Goal: Task Accomplishment & Management: Complete application form

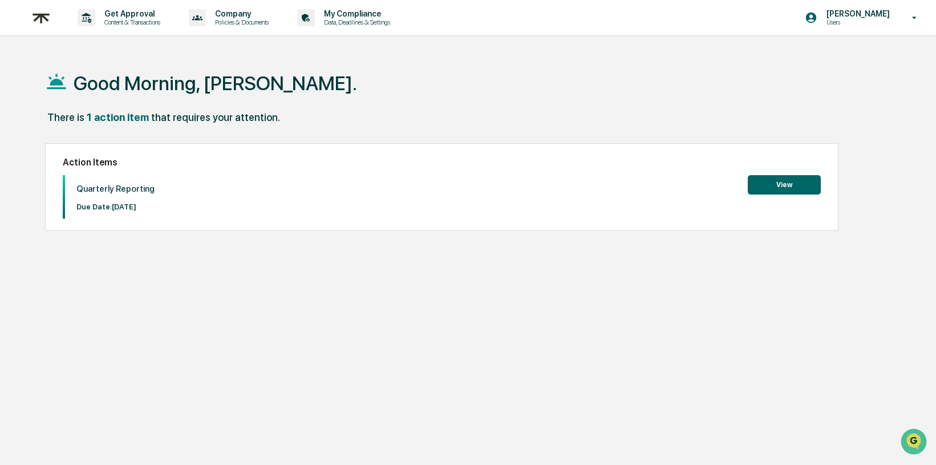
click at [795, 185] on button "View" at bounding box center [784, 184] width 73 height 19
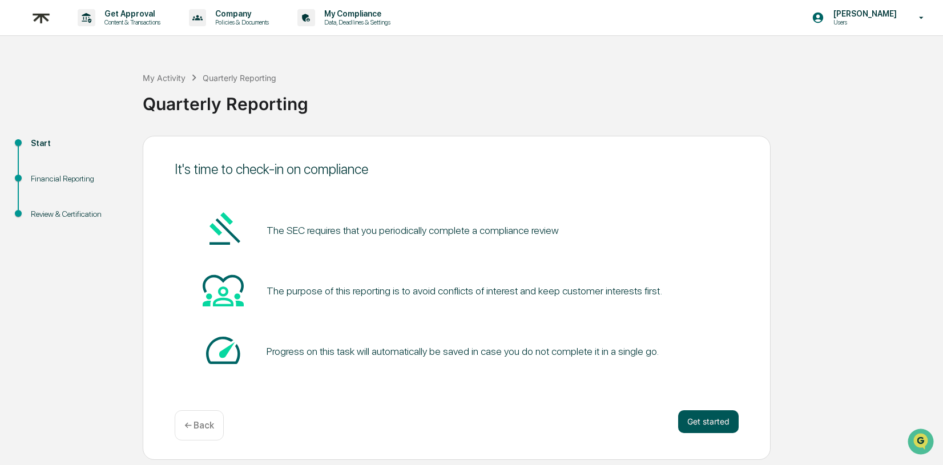
click at [695, 422] on button "Get started" at bounding box center [708, 421] width 60 height 23
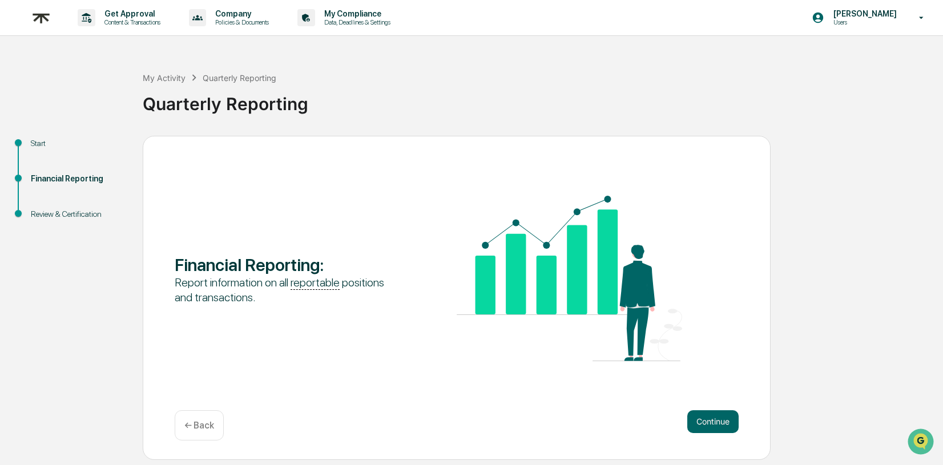
click at [695, 422] on button "Continue" at bounding box center [712, 421] width 51 height 23
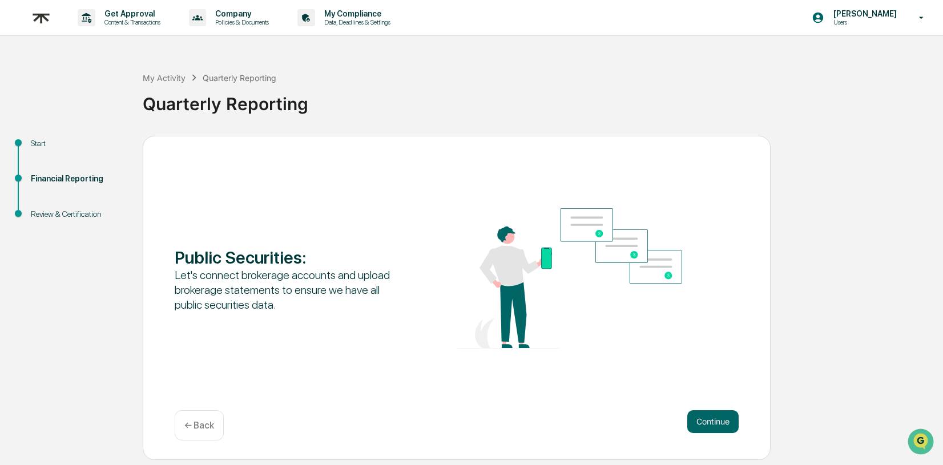
click at [695, 422] on button "Continue" at bounding box center [712, 421] width 51 height 23
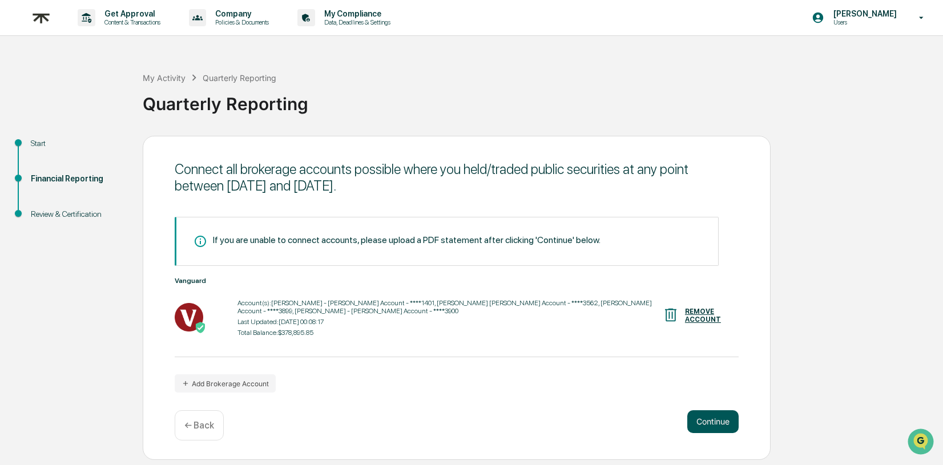
click at [712, 418] on button "Continue" at bounding box center [712, 421] width 51 height 23
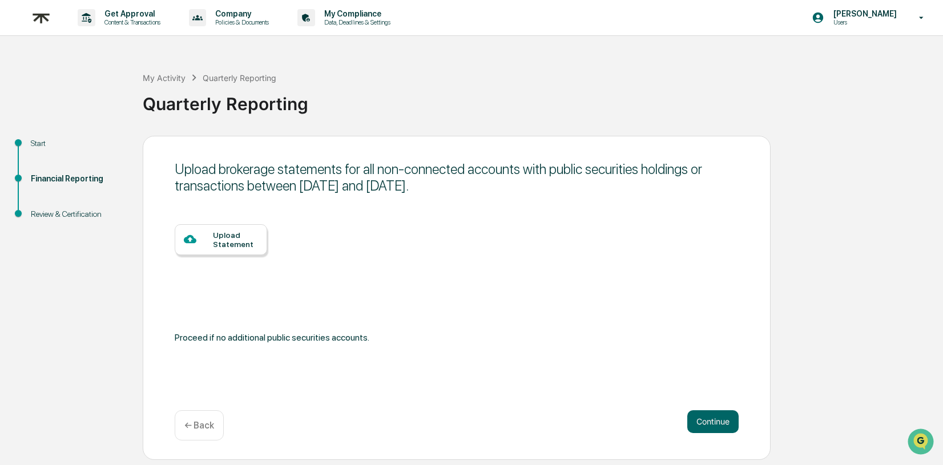
click at [197, 430] on p "← Back" at bounding box center [199, 425] width 30 height 11
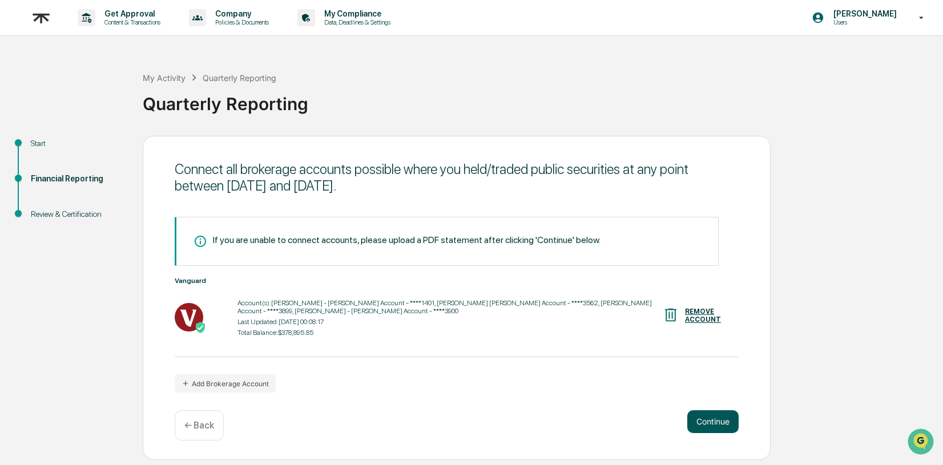
click at [701, 425] on button "Continue" at bounding box center [712, 421] width 51 height 23
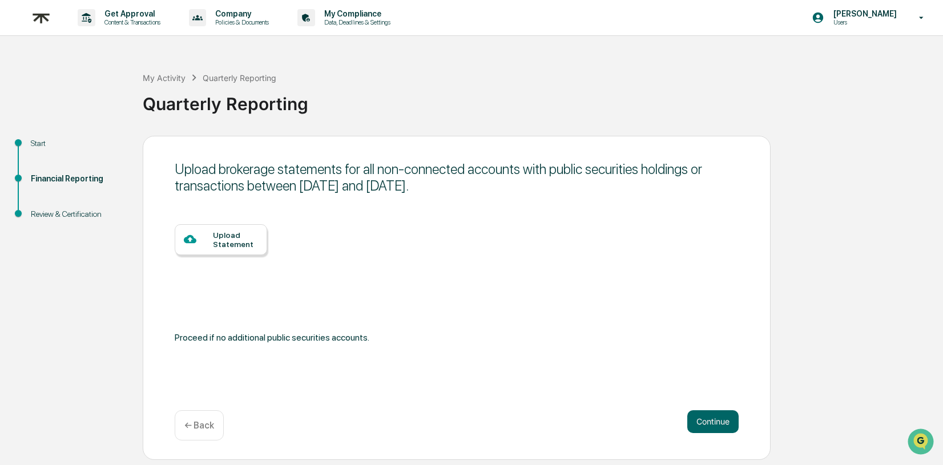
drag, startPoint x: 700, startPoint y: 425, endPoint x: 567, endPoint y: 408, distance: 134.0
click at [567, 408] on div "Upload brokerage statements for all non-connected accounts with public securiti…" at bounding box center [457, 298] width 628 height 324
click at [710, 420] on button "Continue" at bounding box center [712, 421] width 51 height 23
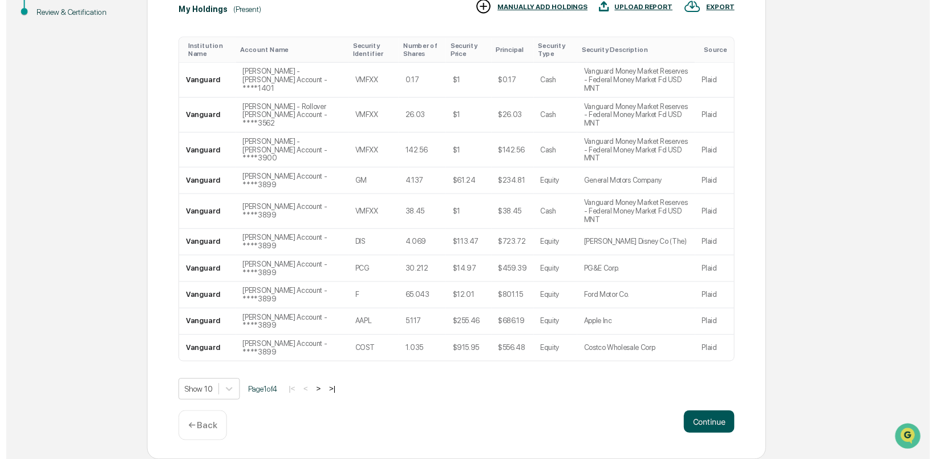
scroll to position [237, 0]
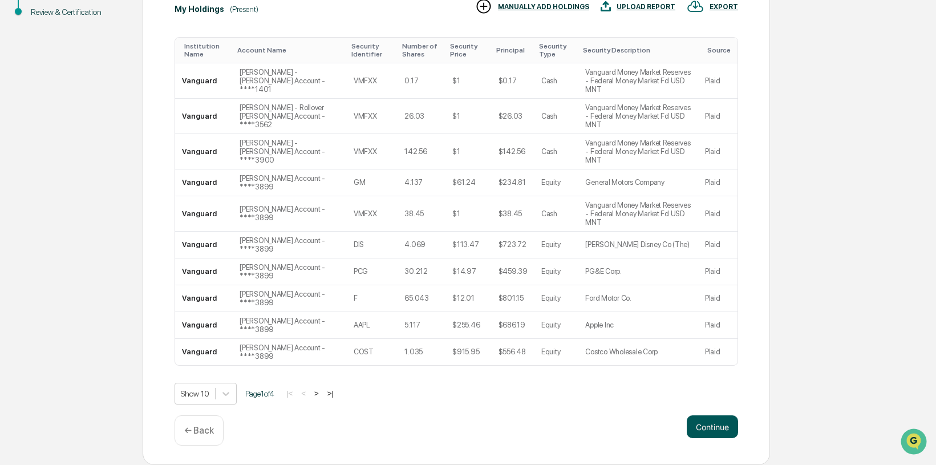
click at [697, 438] on button "Continue" at bounding box center [712, 426] width 51 height 23
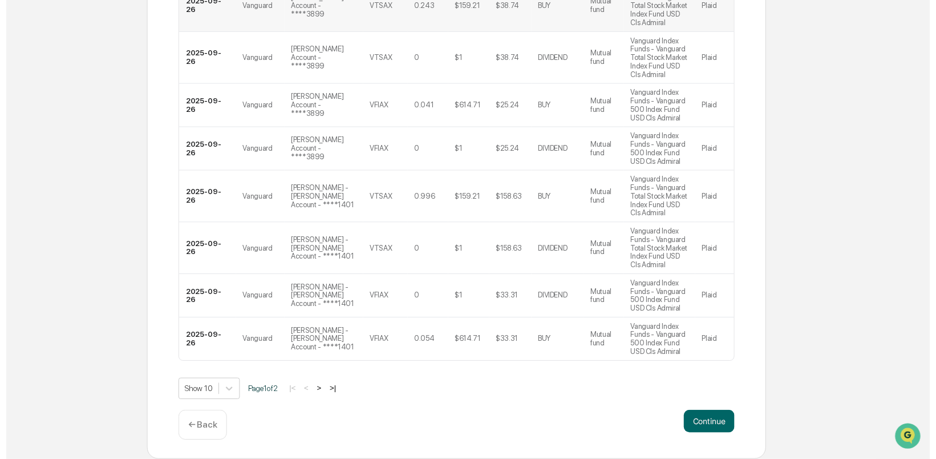
scroll to position [424, 0]
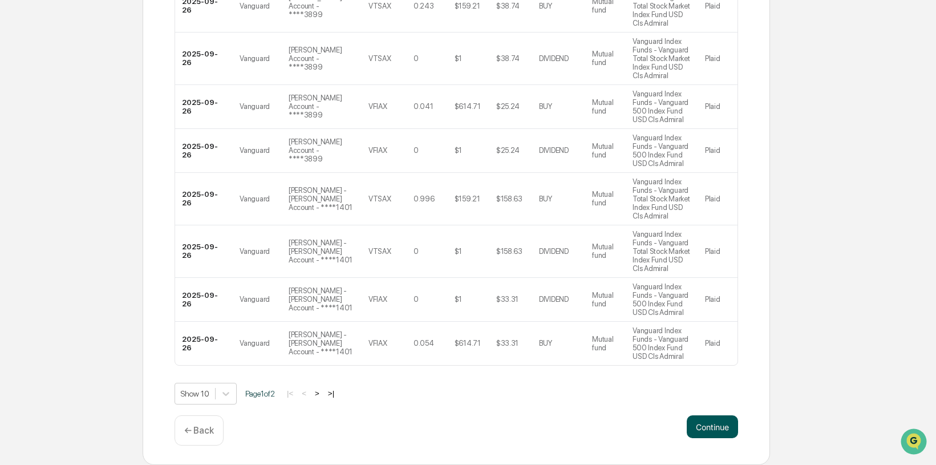
click at [694, 428] on button "Continue" at bounding box center [712, 426] width 51 height 23
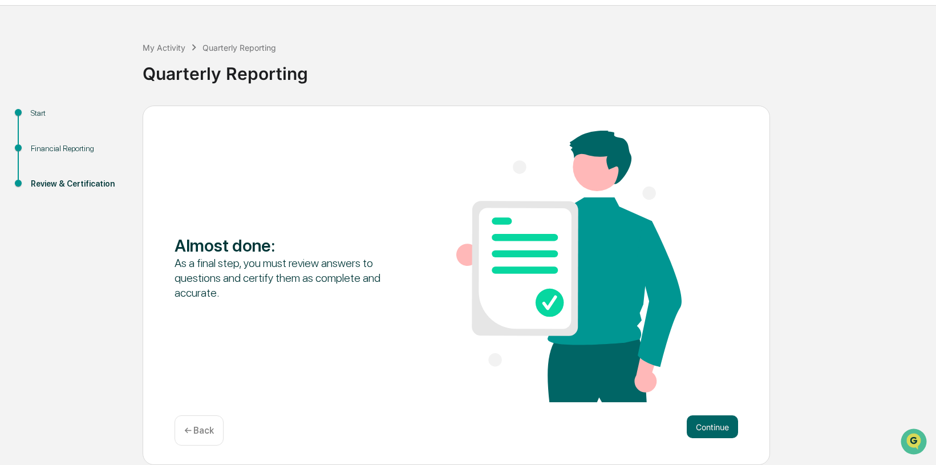
scroll to position [31, 0]
click at [694, 428] on button "Continue" at bounding box center [712, 426] width 51 height 23
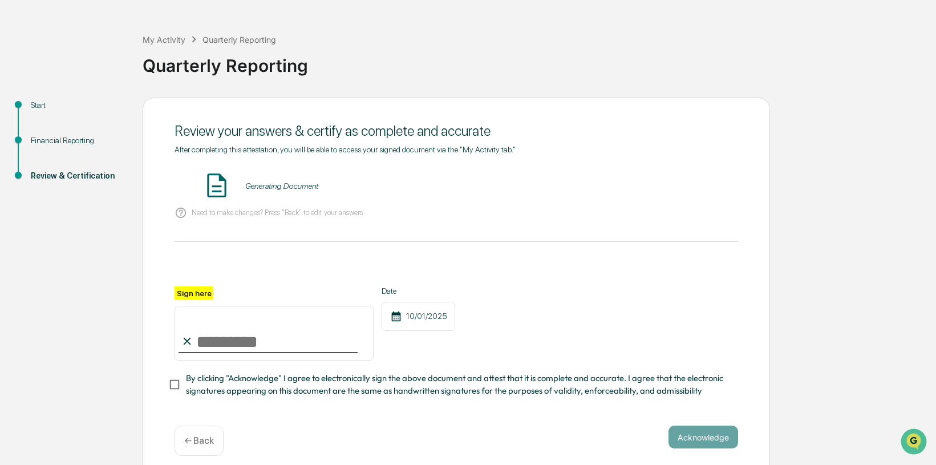
scroll to position [48, 0]
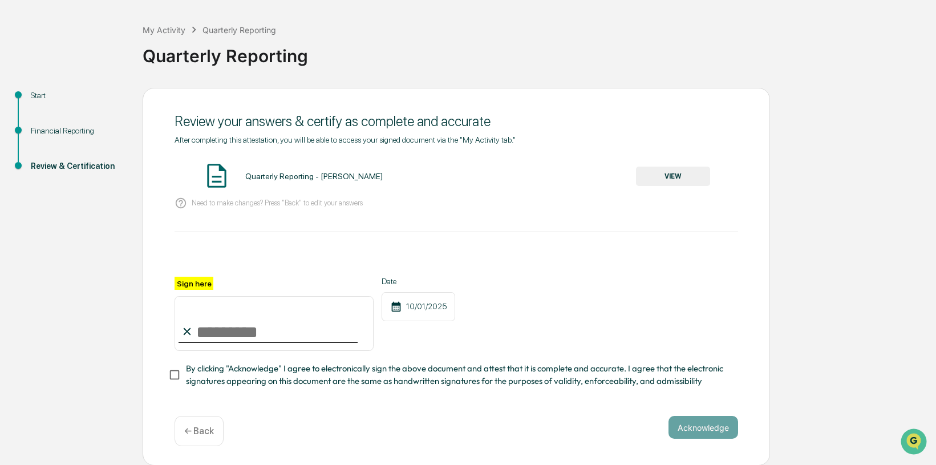
click at [241, 330] on input "Sign here" at bounding box center [274, 323] width 199 height 55
type input "******"
click at [422, 308] on div "10/01/2025" at bounding box center [419, 306] width 74 height 29
click at [685, 432] on button "Acknowledge" at bounding box center [704, 427] width 70 height 23
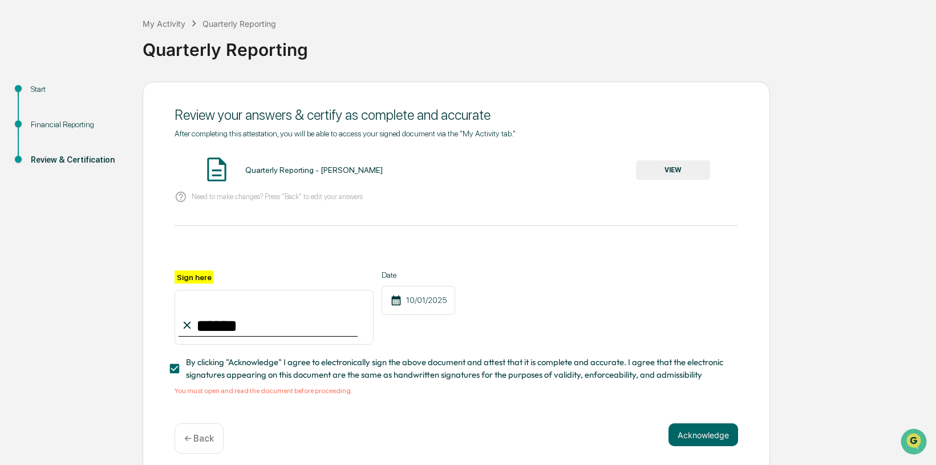
scroll to position [62, 0]
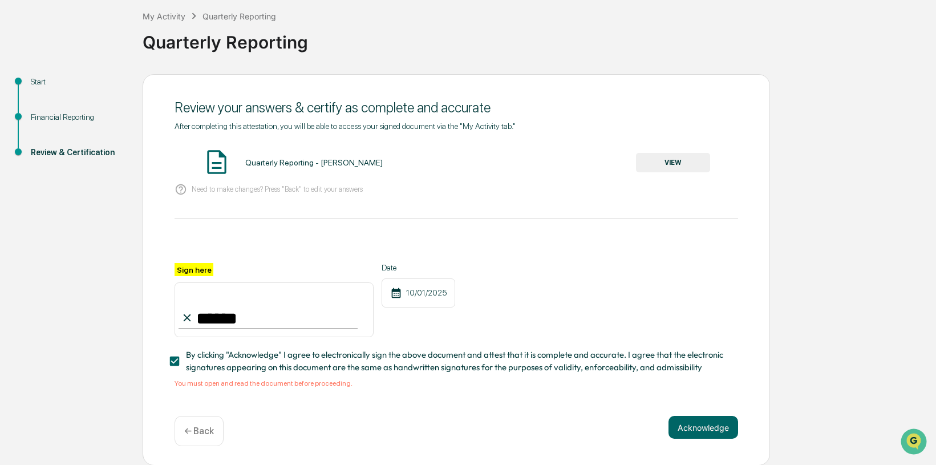
click at [667, 165] on button "VIEW" at bounding box center [673, 162] width 74 height 19
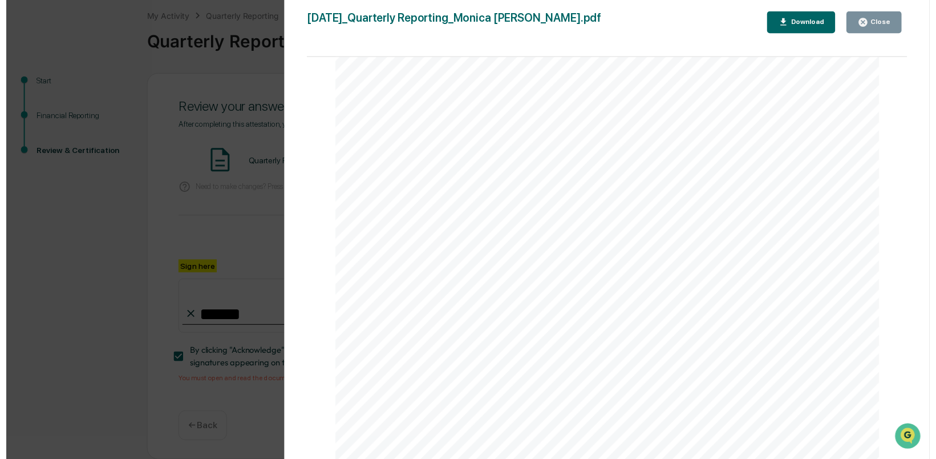
scroll to position [3670, 0]
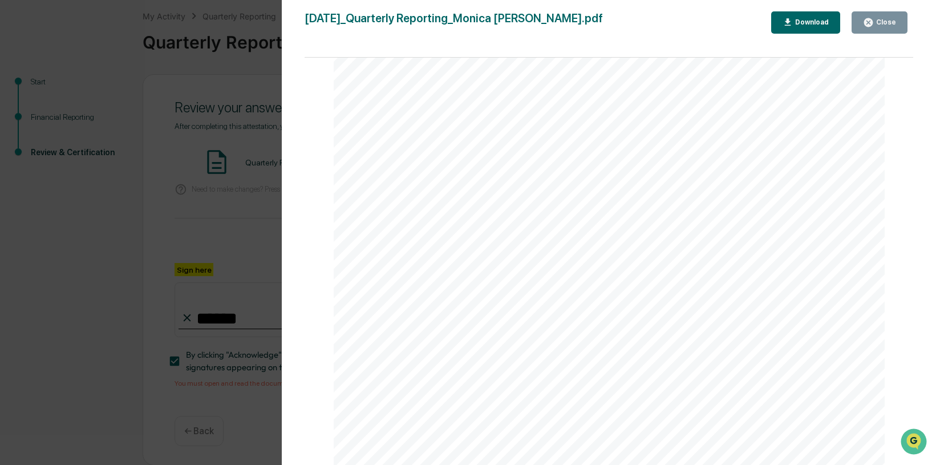
click at [888, 15] on button "Close" at bounding box center [880, 22] width 56 height 22
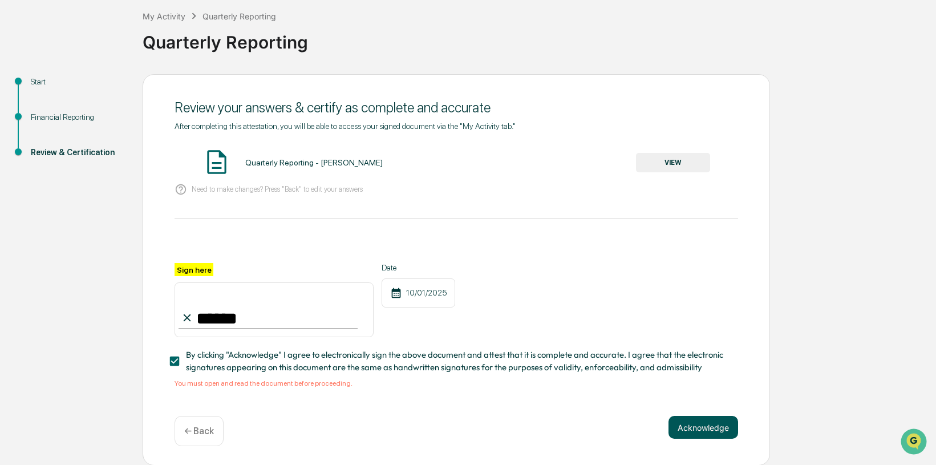
click at [721, 421] on button "Acknowledge" at bounding box center [704, 427] width 70 height 23
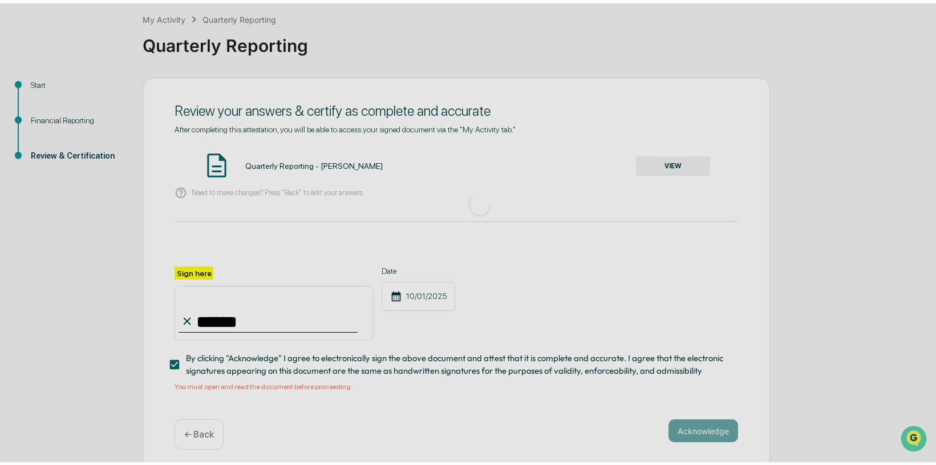
scroll to position [0, 0]
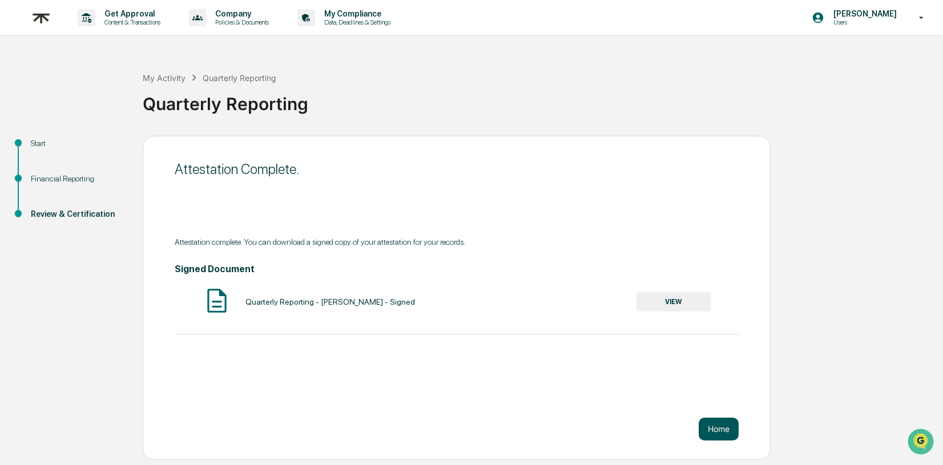
click at [725, 427] on button "Home" at bounding box center [718, 429] width 40 height 23
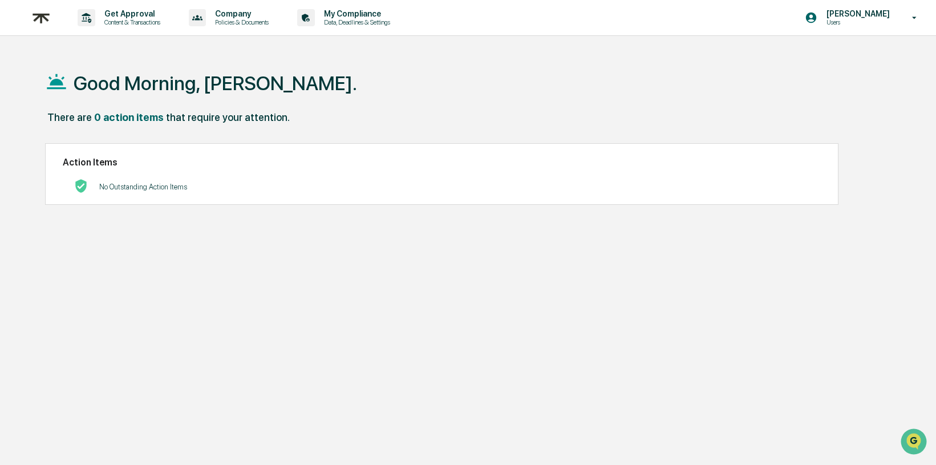
click at [41, 9] on img at bounding box center [40, 18] width 27 height 28
click at [105, 23] on p "Content & Transactions" at bounding box center [130, 22] width 71 height 8
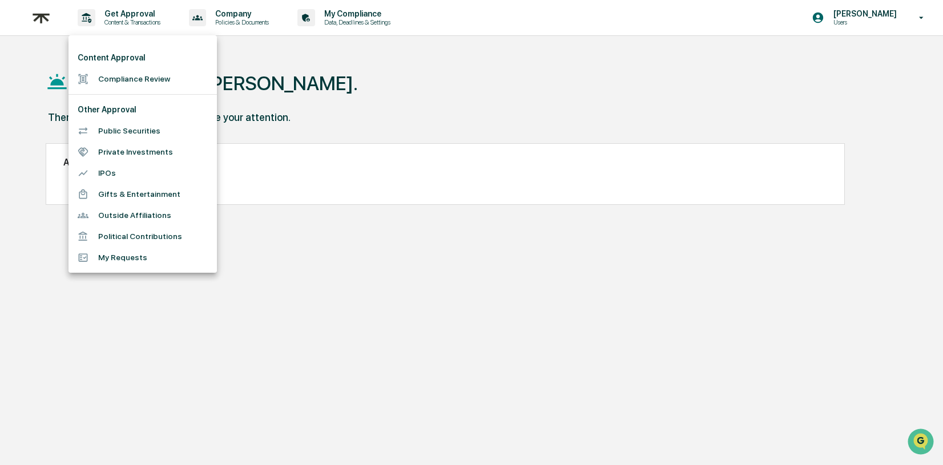
click at [274, 15] on div at bounding box center [471, 232] width 943 height 465
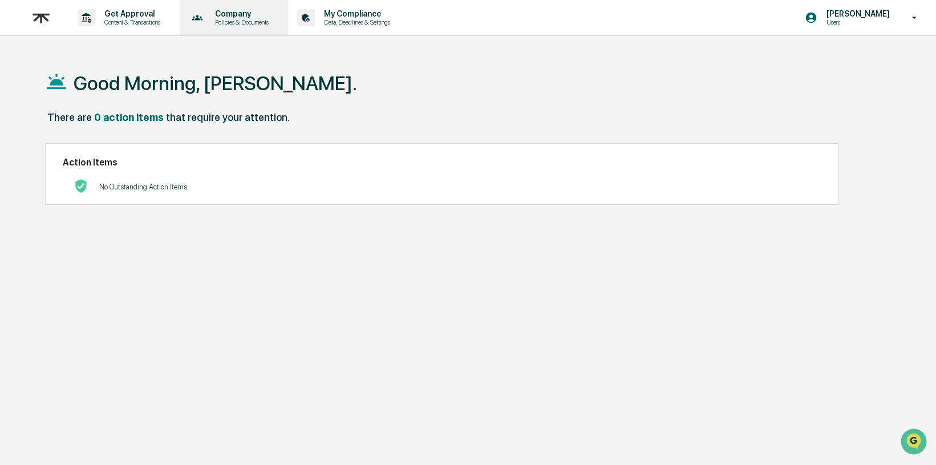
click at [256, 15] on p "Company" at bounding box center [240, 13] width 68 height 9
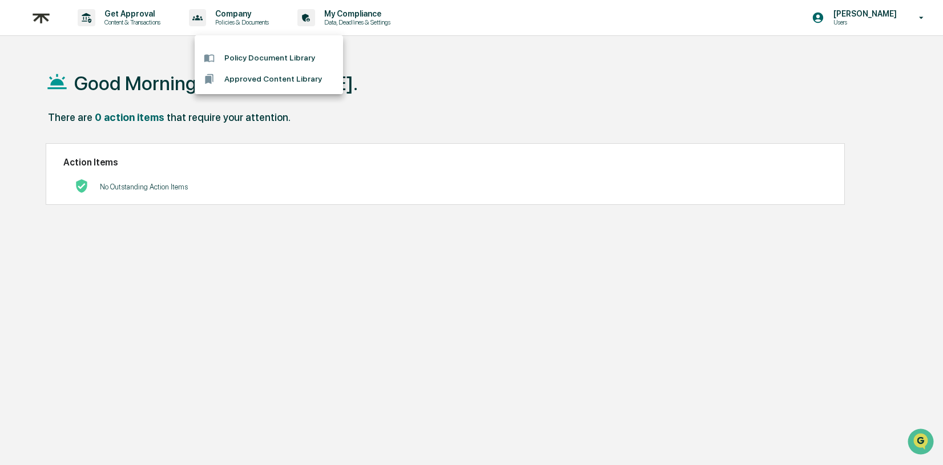
click at [369, 28] on div at bounding box center [471, 232] width 943 height 465
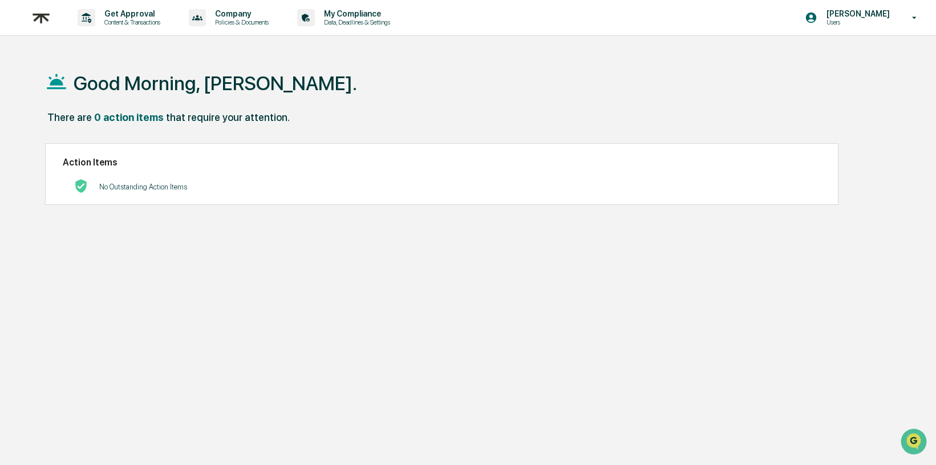
click at [403, 1] on div "My Compliance Data, Deadlines & Settings" at bounding box center [348, 17] width 110 height 35
